Goal: Transaction & Acquisition: Purchase product/service

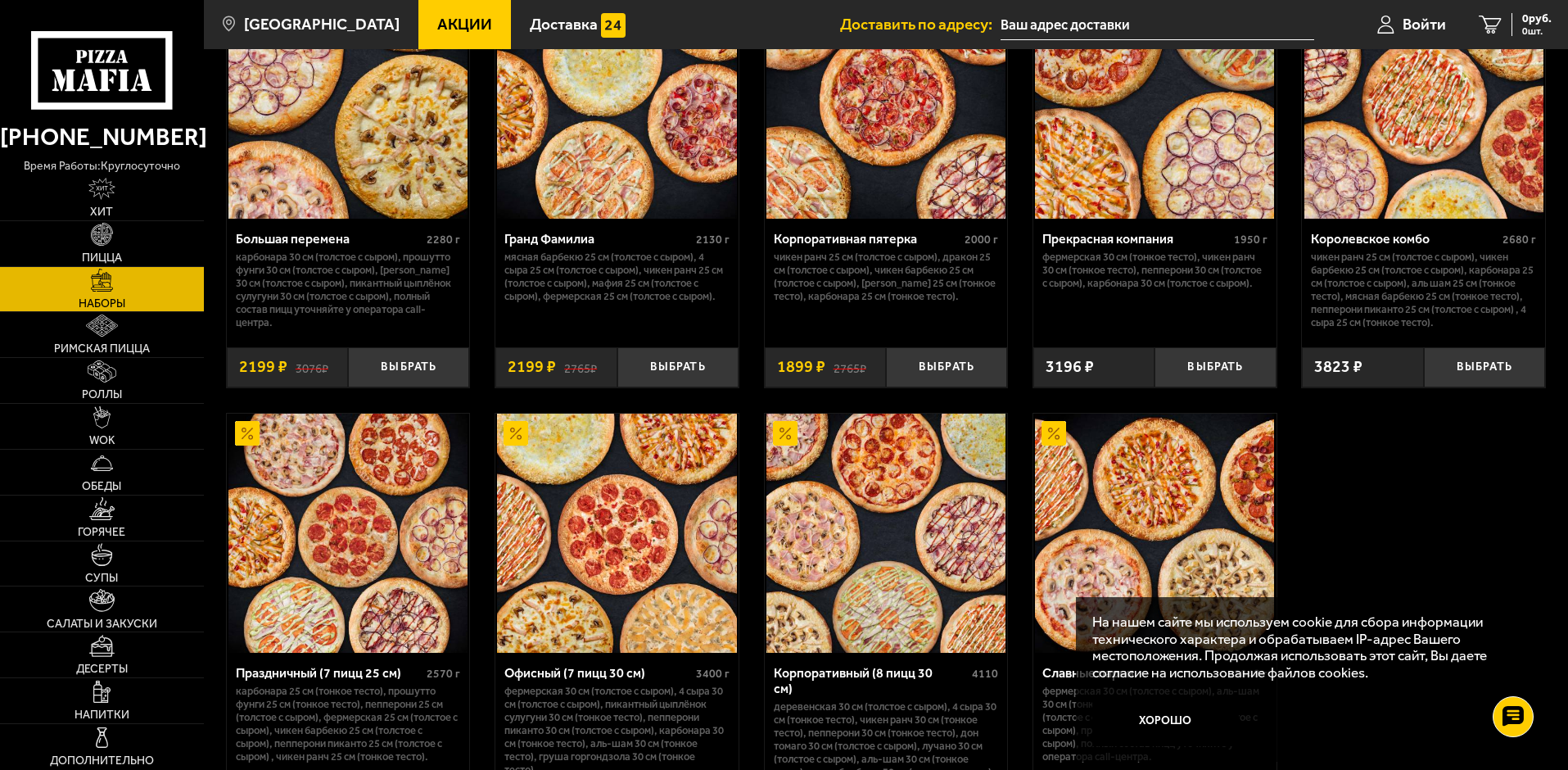
scroll to position [2293, 0]
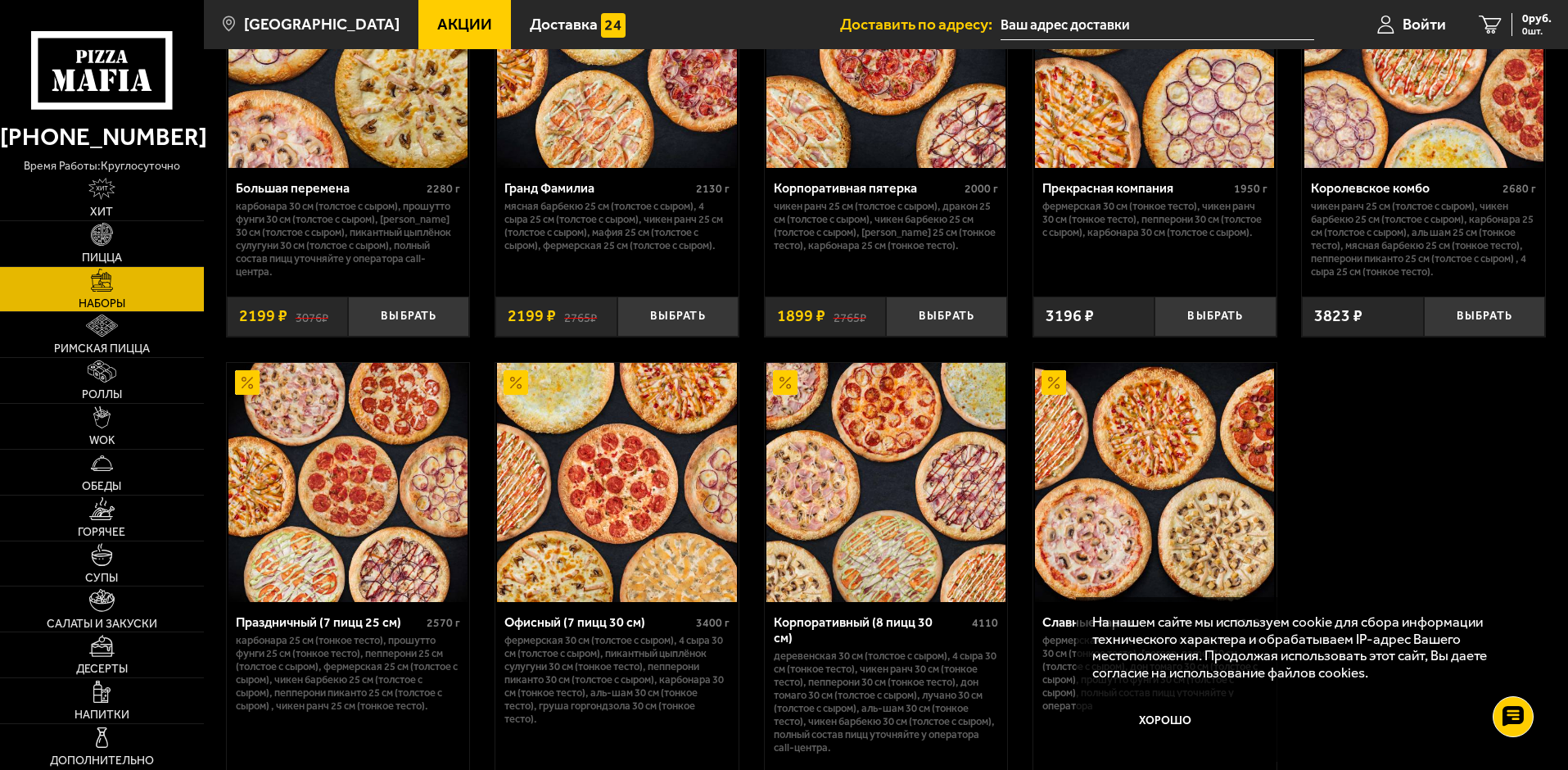
click at [1376, 141] on img at bounding box center [1424, 49] width 239 height 239
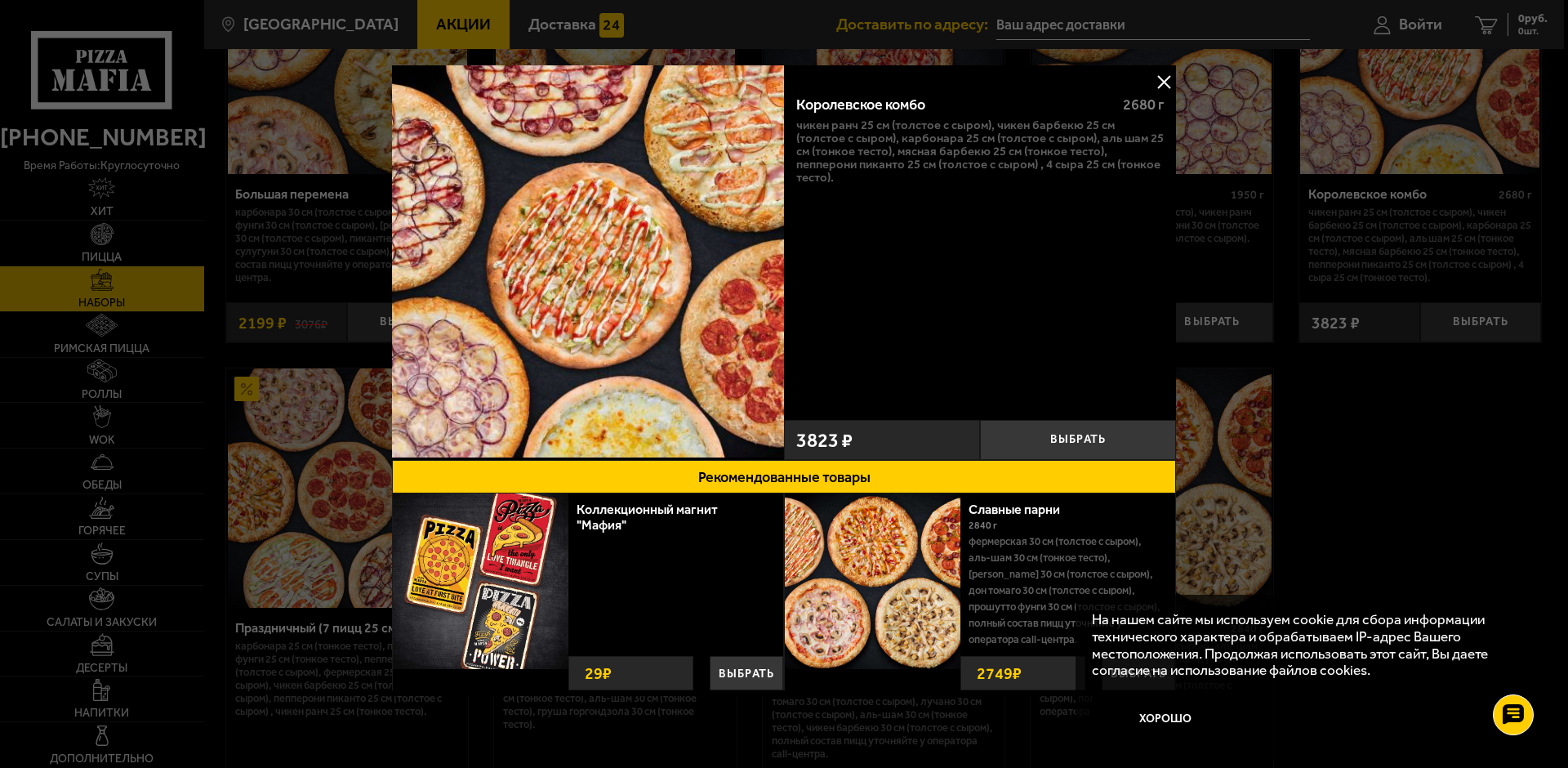
click at [1160, 86] on button at bounding box center [1163, 81] width 24 height 24
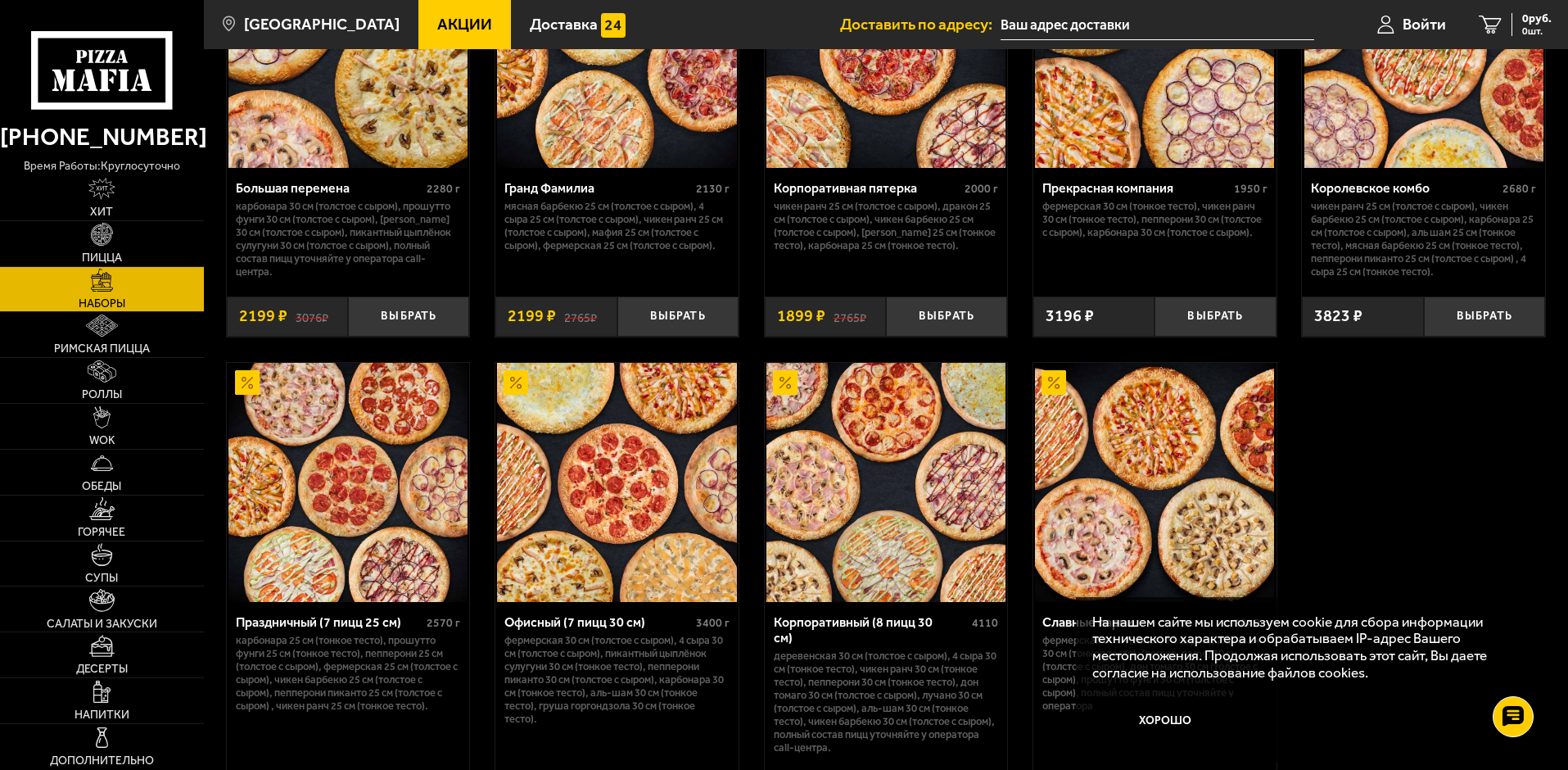
click at [1421, 155] on img at bounding box center [1424, 49] width 239 height 239
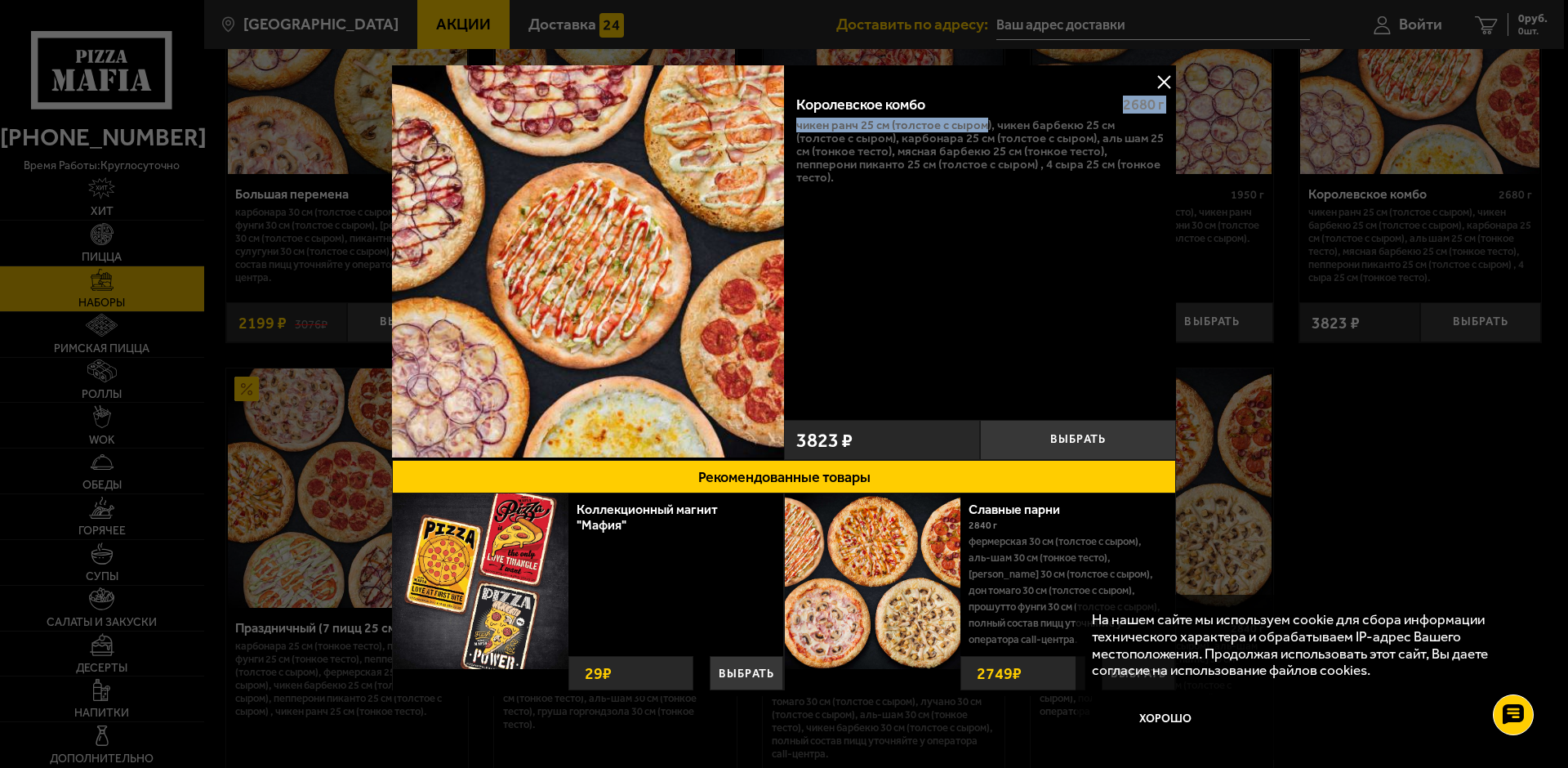
drag, startPoint x: 985, startPoint y: 120, endPoint x: 1107, endPoint y: 117, distance: 122.0
click at [1107, 117] on div "Королевское комбо 2680 г Чикен Ранч 25 см (толстое с сыром), Чикен Барбекю 25 с…" at bounding box center [981, 246] width 392 height 330
click at [1056, 126] on p "Чикен Ранч 25 см (толстое с сыром), Чикен Барбекю 25 см (толстое с сыром), Карб…" at bounding box center [980, 151] width 367 height 65
drag, startPoint x: 801, startPoint y: 163, endPoint x: 925, endPoint y: 168, distance: 124.1
click at [925, 168] on p "Чикен Ранч 25 см (толстое с сыром), Чикен Барбекю 25 см (толстое с сыром), Карб…" at bounding box center [980, 151] width 367 height 65
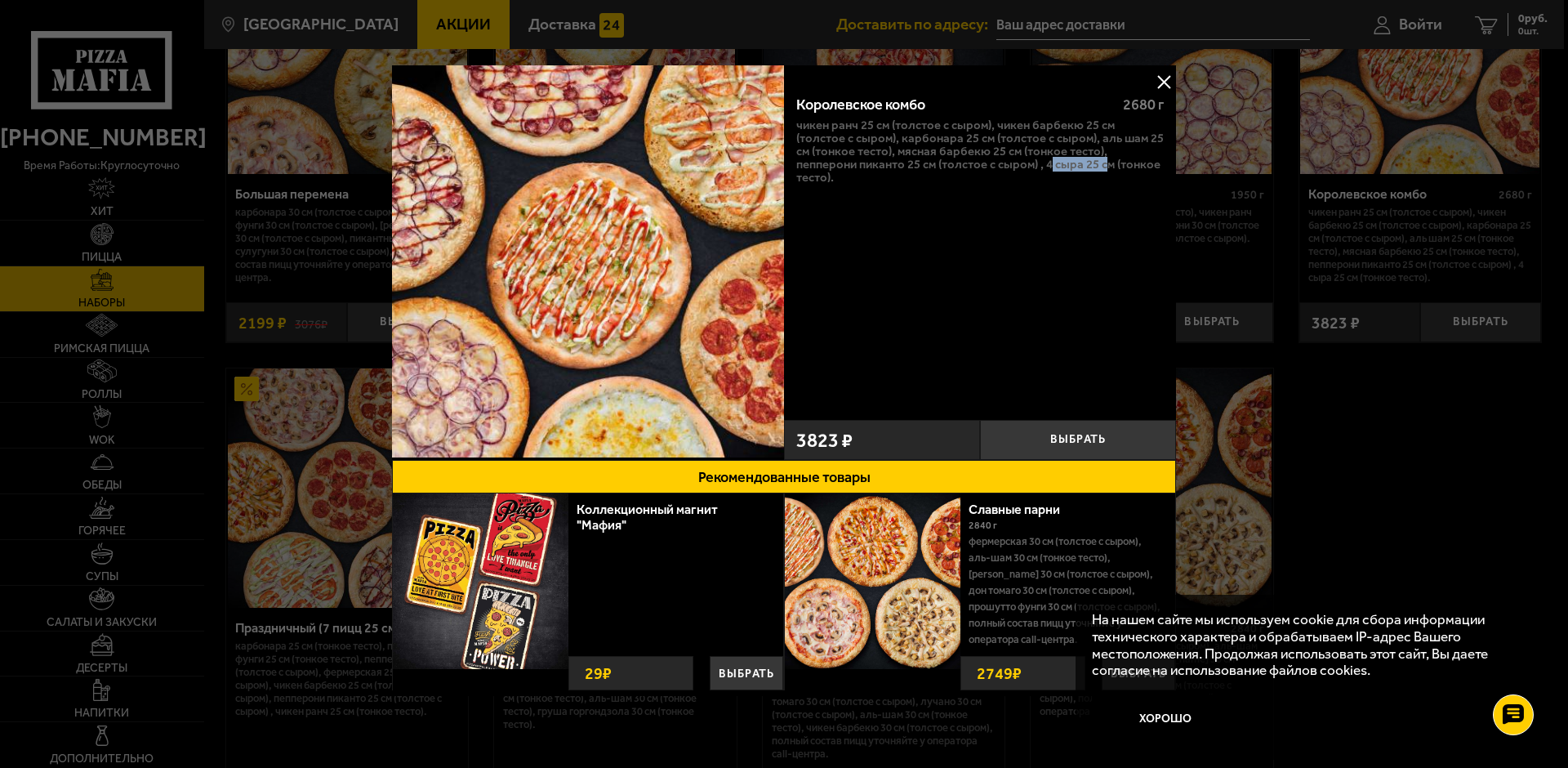
drag, startPoint x: 1049, startPoint y: 160, endPoint x: 1102, endPoint y: 168, distance: 53.6
click at [1102, 168] on p "Чикен Ранч 25 см (толстое с сыром), Чикен Барбекю 25 см (толстое с сыром), Карб…" at bounding box center [980, 151] width 367 height 65
click at [922, 183] on p "Чикен Ранч 25 см (толстое с сыром), Чикен Барбекю 25 см (толстое с сыром), Карб…" at bounding box center [980, 151] width 367 height 65
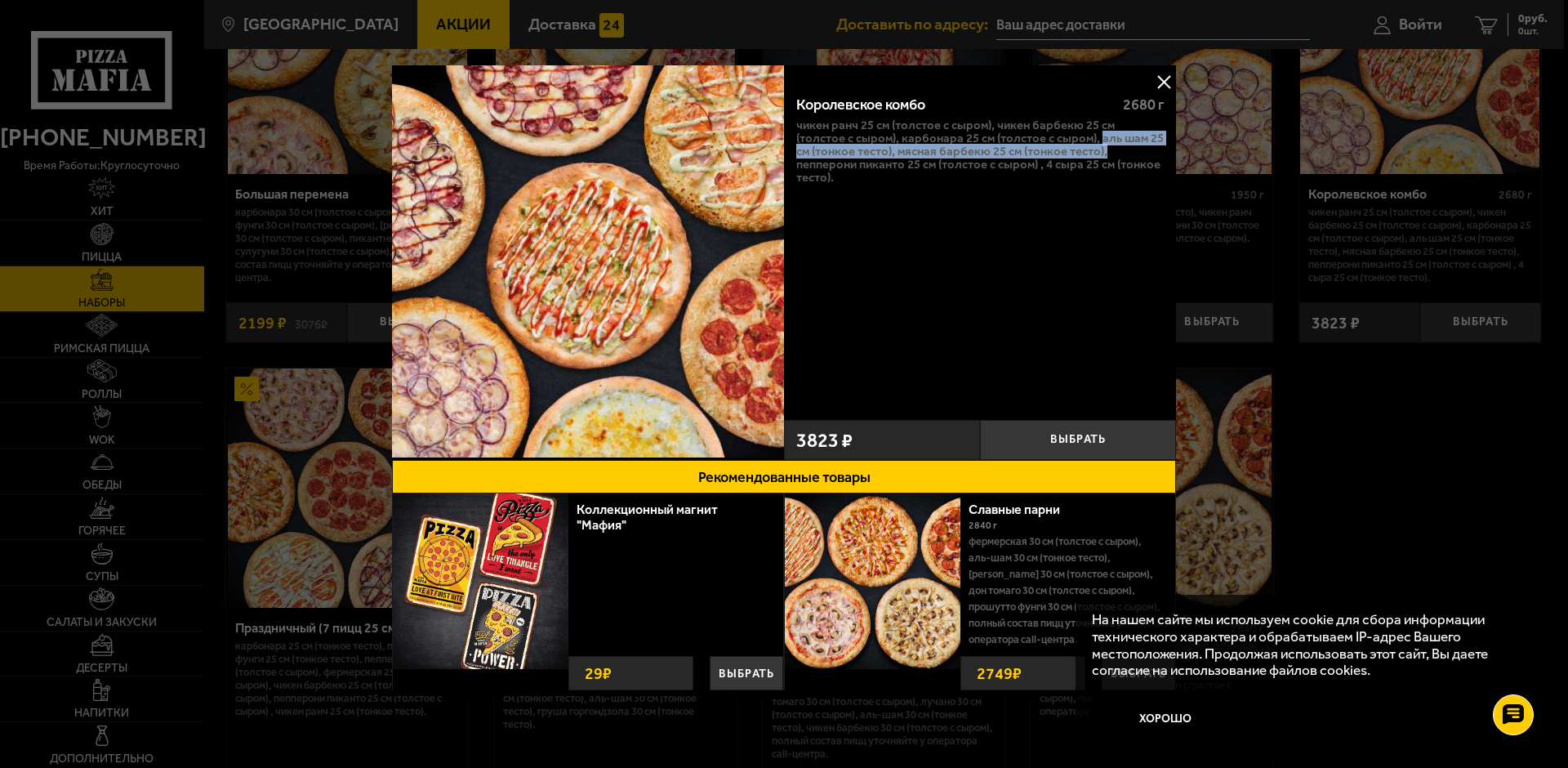
drag, startPoint x: 1097, startPoint y: 135, endPoint x: 1173, endPoint y: 144, distance: 76.5
click at [1173, 144] on div "Королевское комбо 2680 г Чикен Ранч 25 см (толстое с сыром), Чикен Барбекю 25 с…" at bounding box center [784, 387] width 784 height 645
click at [998, 149] on p "Чикен Ранч 25 см (толстое с сыром), Чикен Барбекю 25 см (толстое с сыром), Карб…" at bounding box center [980, 151] width 367 height 65
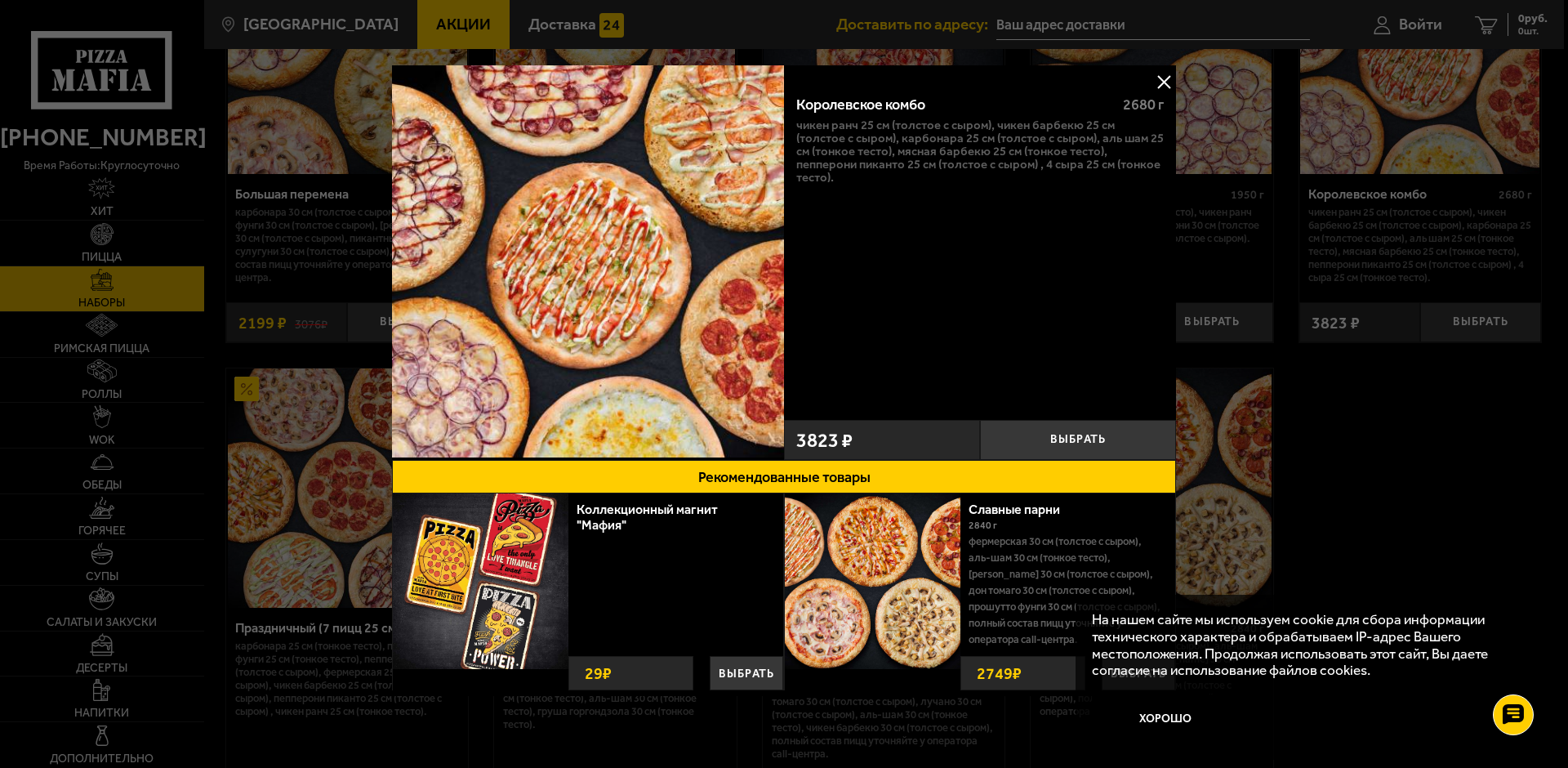
click at [1162, 87] on button at bounding box center [1163, 81] width 24 height 24
